Goal: Task Accomplishment & Management: Use online tool/utility

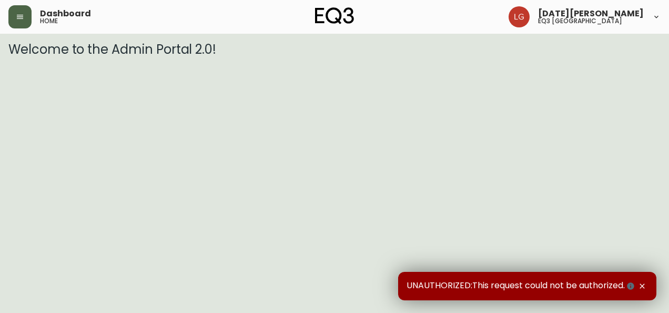
click at [29, 22] on button "button" at bounding box center [19, 16] width 23 height 23
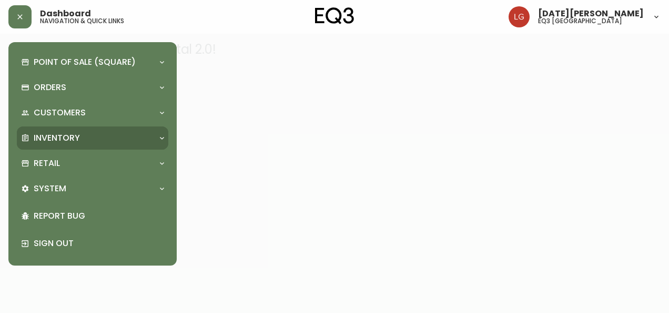
click at [61, 147] on div "Inventory" at bounding box center [93, 137] width 152 height 23
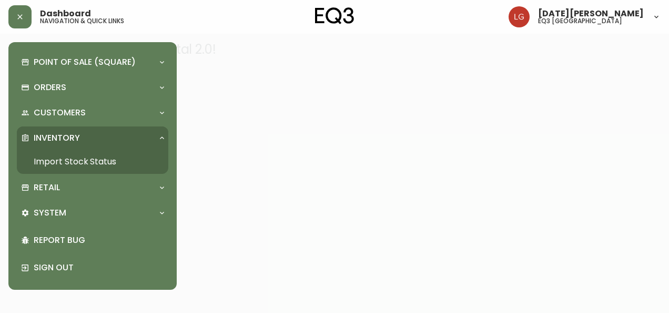
click at [78, 163] on link "Import Stock Status" at bounding box center [93, 161] width 152 height 24
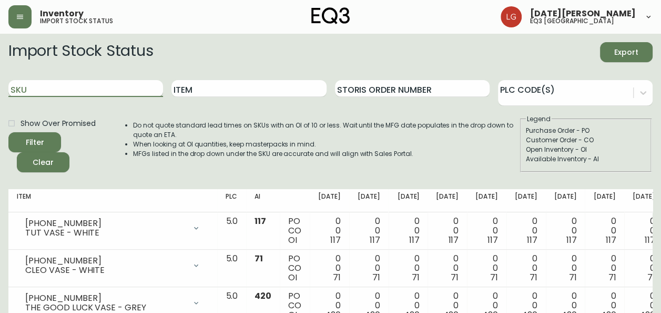
click at [113, 95] on input "SKU" at bounding box center [85, 88] width 155 height 17
paste input "3020-627-13-A"
click at [8, 132] on button "Filter" at bounding box center [34, 142] width 53 height 20
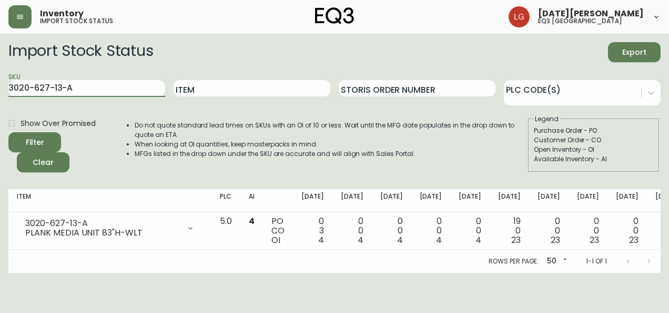
drag, startPoint x: 93, startPoint y: 85, endPoint x: 0, endPoint y: 81, distance: 93.2
click at [0, 80] on html "Inventory import stock status [DATE][PERSON_NAME] eq3 [GEOGRAPHIC_DATA] Import …" at bounding box center [334, 136] width 669 height 273
paste input "9-13-B"
type input "3020-629-13-B"
click at [8, 132] on button "Filter" at bounding box center [34, 142] width 53 height 20
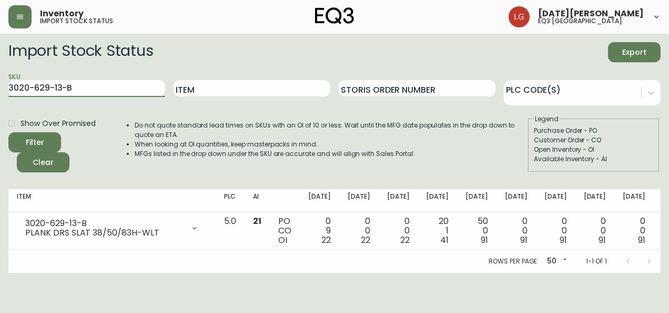
scroll to position [0, 1]
